Goal: Task Accomplishment & Management: Complete application form

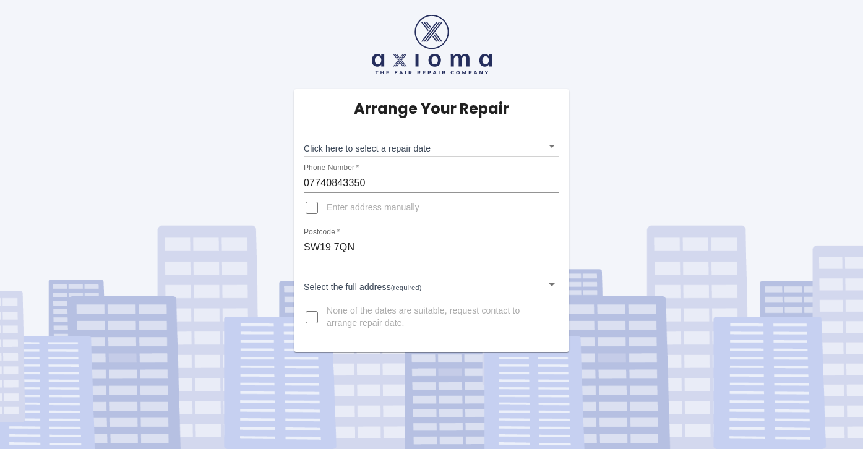
click at [382, 144] on body "Arrange Your Repair Click here to select a repair date ​ Phone Number   * 07740…" at bounding box center [431, 224] width 863 height 449
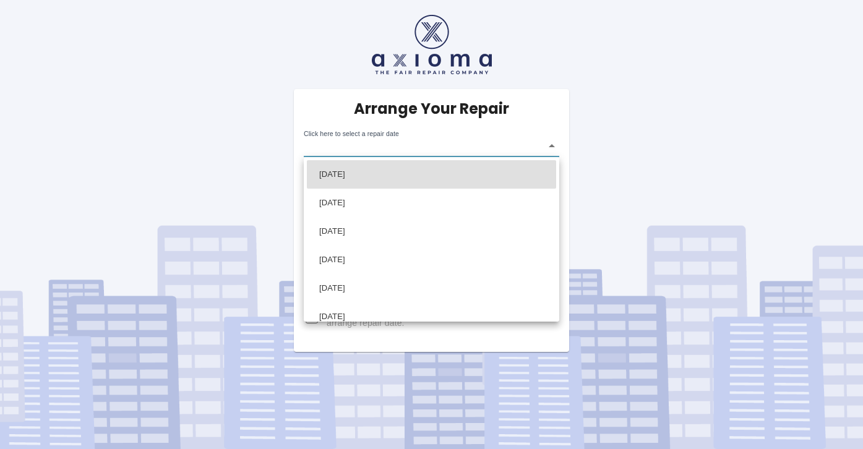
click at [213, 160] on div at bounding box center [431, 224] width 863 height 449
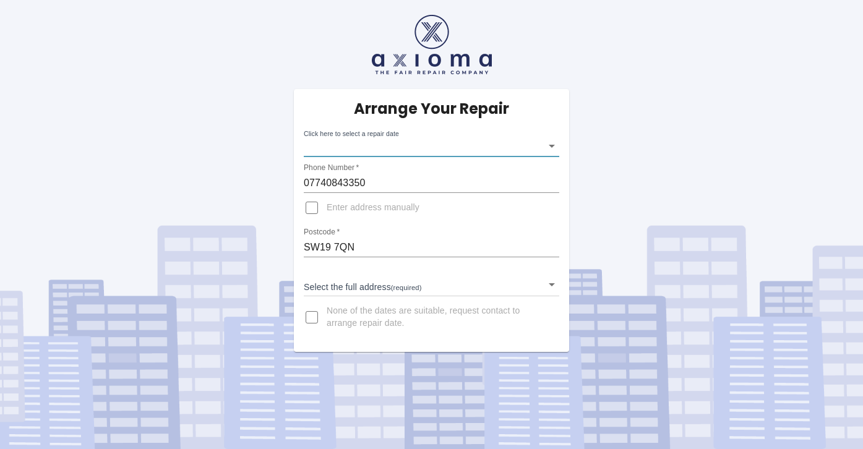
click at [312, 320] on input "None of the dates are suitable, request contact to arrange repair date." at bounding box center [312, 318] width 30 height 30
checkbox input "true"
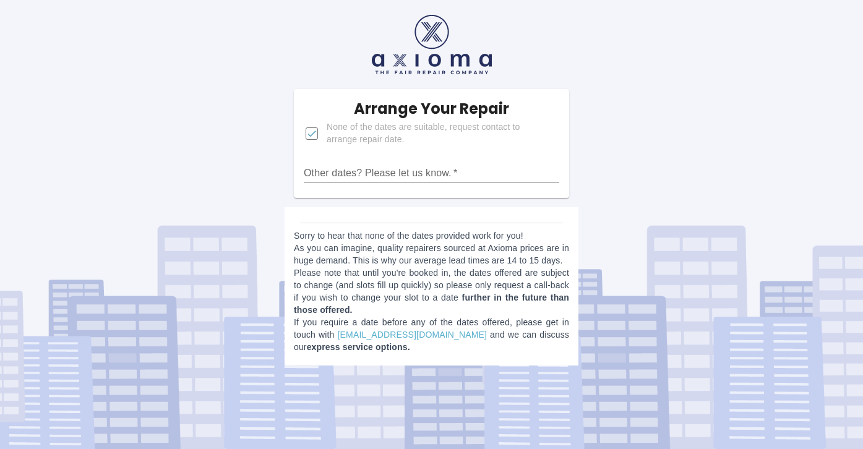
click at [349, 166] on input "Other dates? Please let us know.   *" at bounding box center [431, 173] width 255 height 20
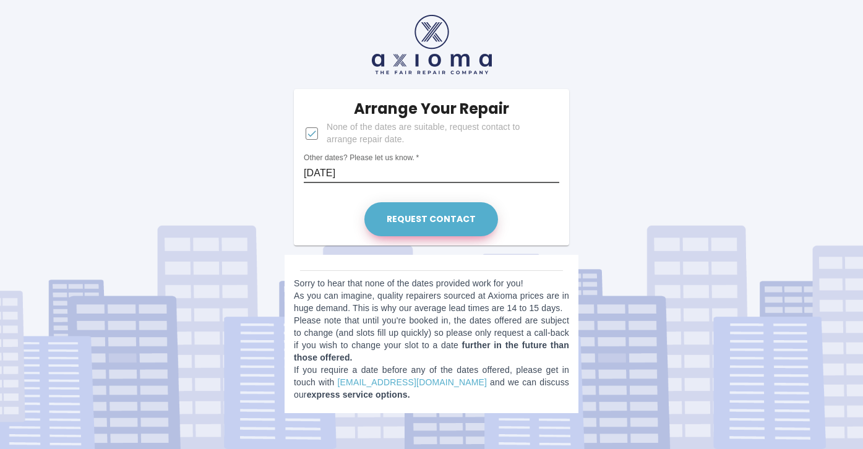
type input "[DATE]"
click at [395, 214] on button "Request contact" at bounding box center [431, 219] width 134 height 34
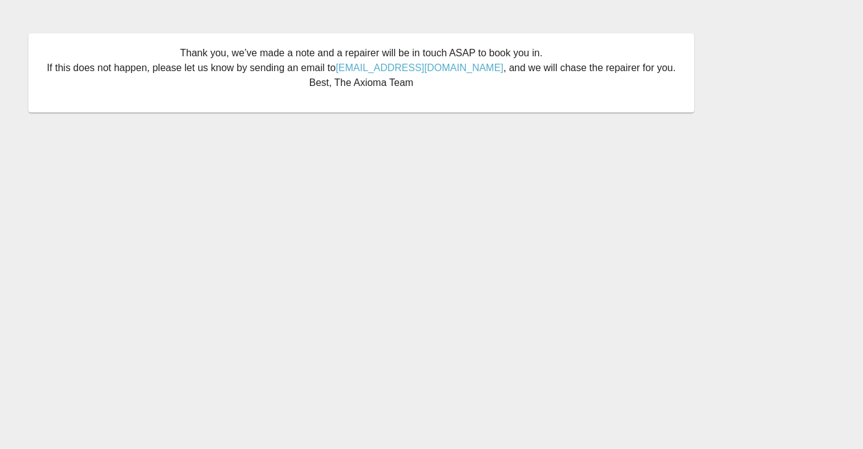
click at [347, 55] on p "Thank you, we’ve made a note and a repairer will be in touch ASAP to book you i…" at bounding box center [361, 68] width 641 height 45
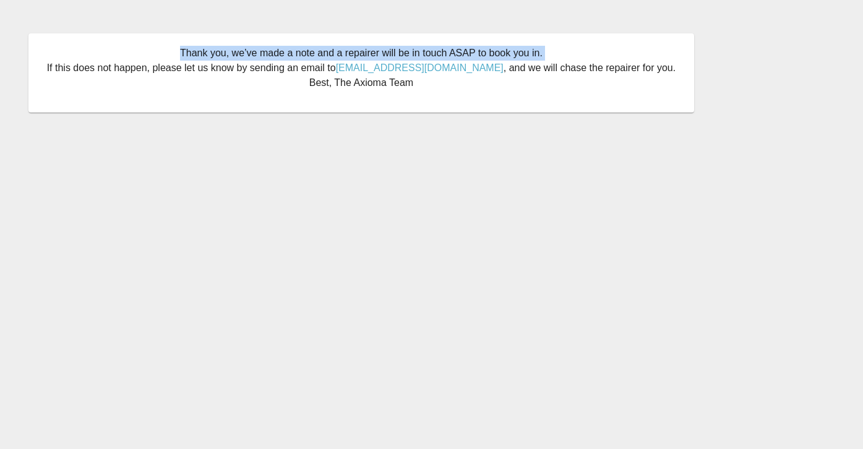
click at [347, 55] on p "Thank you, we’ve made a note and a repairer will be in touch ASAP to book you i…" at bounding box center [361, 68] width 641 height 45
click at [226, 61] on p "Thank you, we’ve made a note and a repairer will be in touch ASAP to book you i…" at bounding box center [361, 68] width 641 height 45
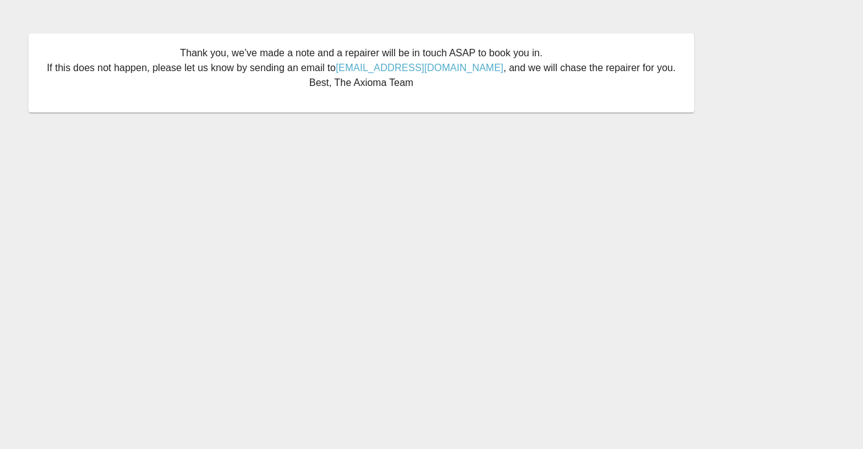
click at [226, 61] on p "Thank you, we’ve made a note and a repairer will be in touch ASAP to book you i…" at bounding box center [361, 68] width 641 height 45
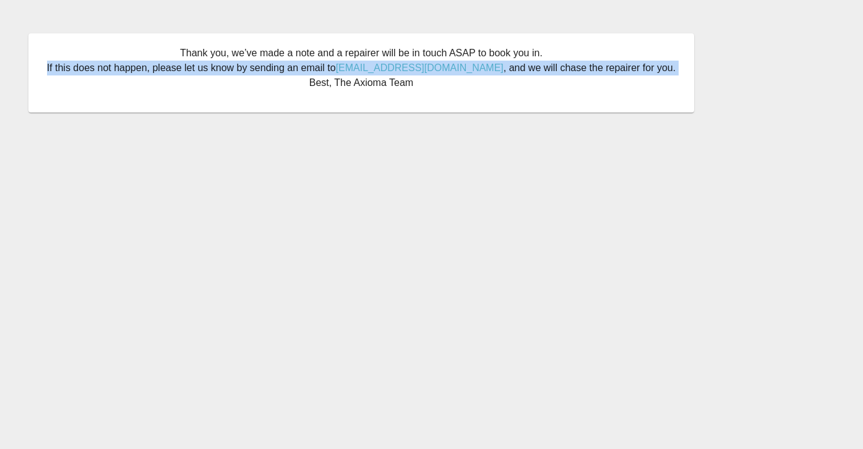
click at [307, 162] on main "Thank you, we’ve made a note and a repairer will be in touch ASAP to book you i…" at bounding box center [431, 224] width 863 height 449
